Goal: Task Accomplishment & Management: Use online tool/utility

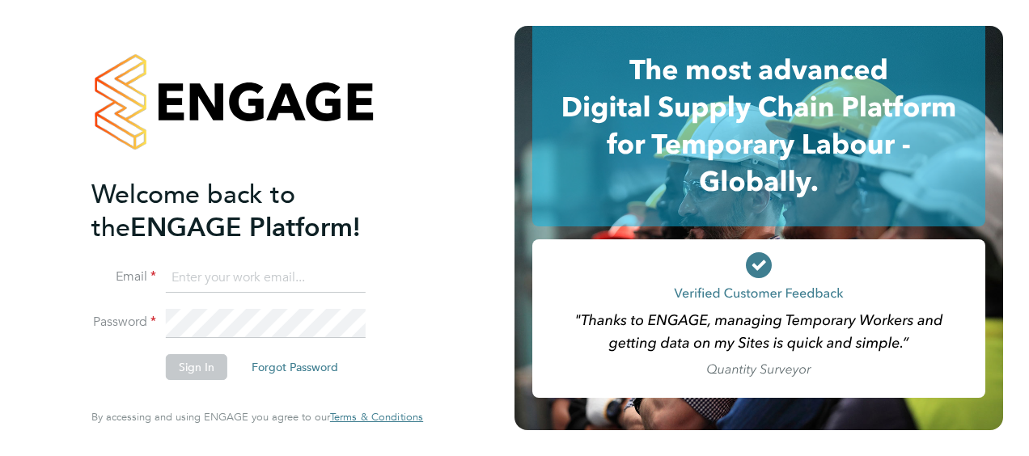
type input "[PERSON_NAME][EMAIL_ADDRESS][PERSON_NAME][DOMAIN_NAME]"
click at [194, 356] on button "Sign In" at bounding box center [197, 367] width 62 height 26
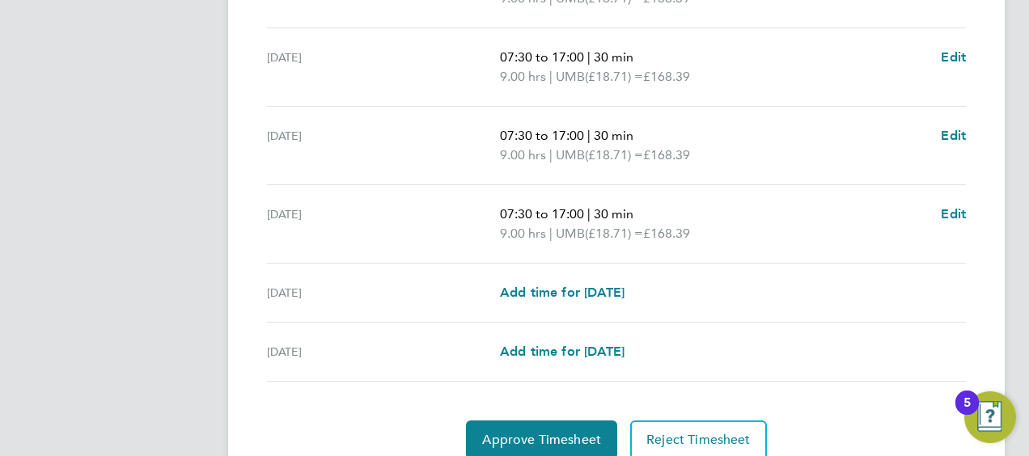
scroll to position [710, 0]
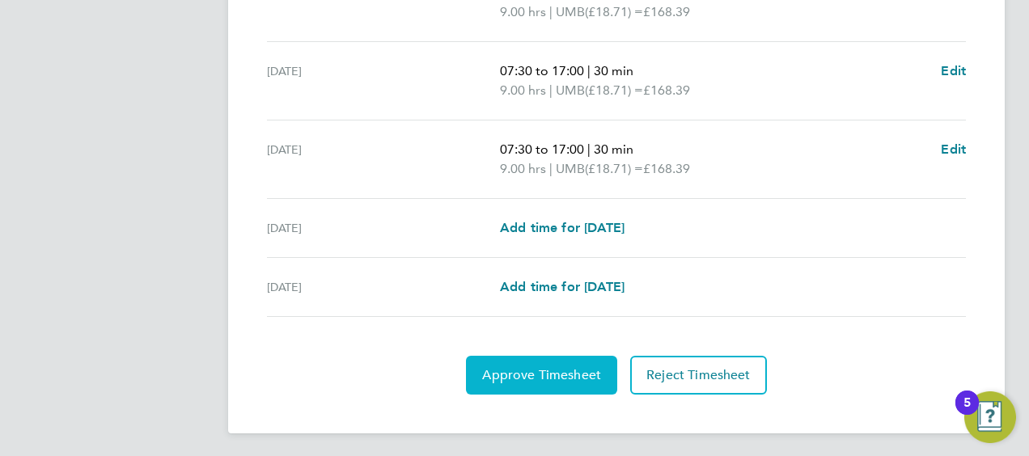
click at [518, 377] on span "Approve Timesheet" at bounding box center [541, 375] width 119 height 16
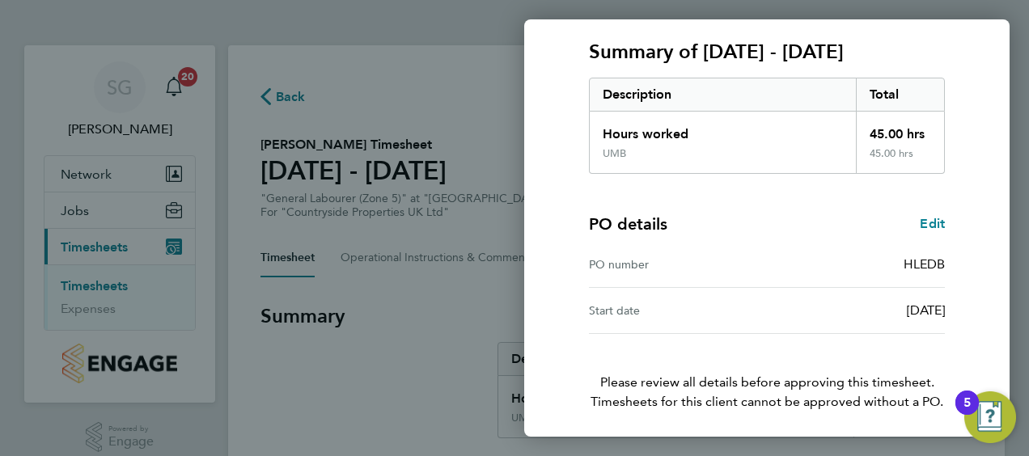
scroll to position [271, 0]
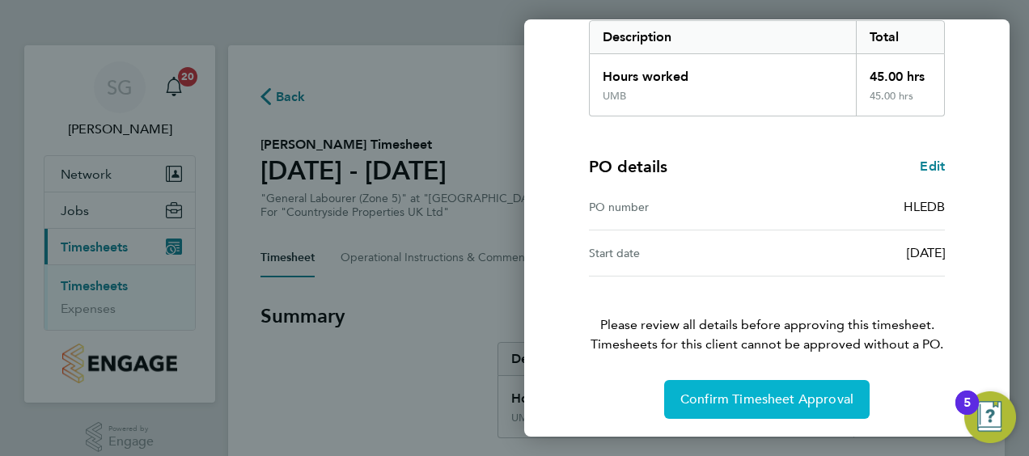
click at [733, 401] on span "Confirm Timesheet Approval" at bounding box center [767, 400] width 173 height 16
